Goal: Browse casually: Explore the website without a specific task or goal

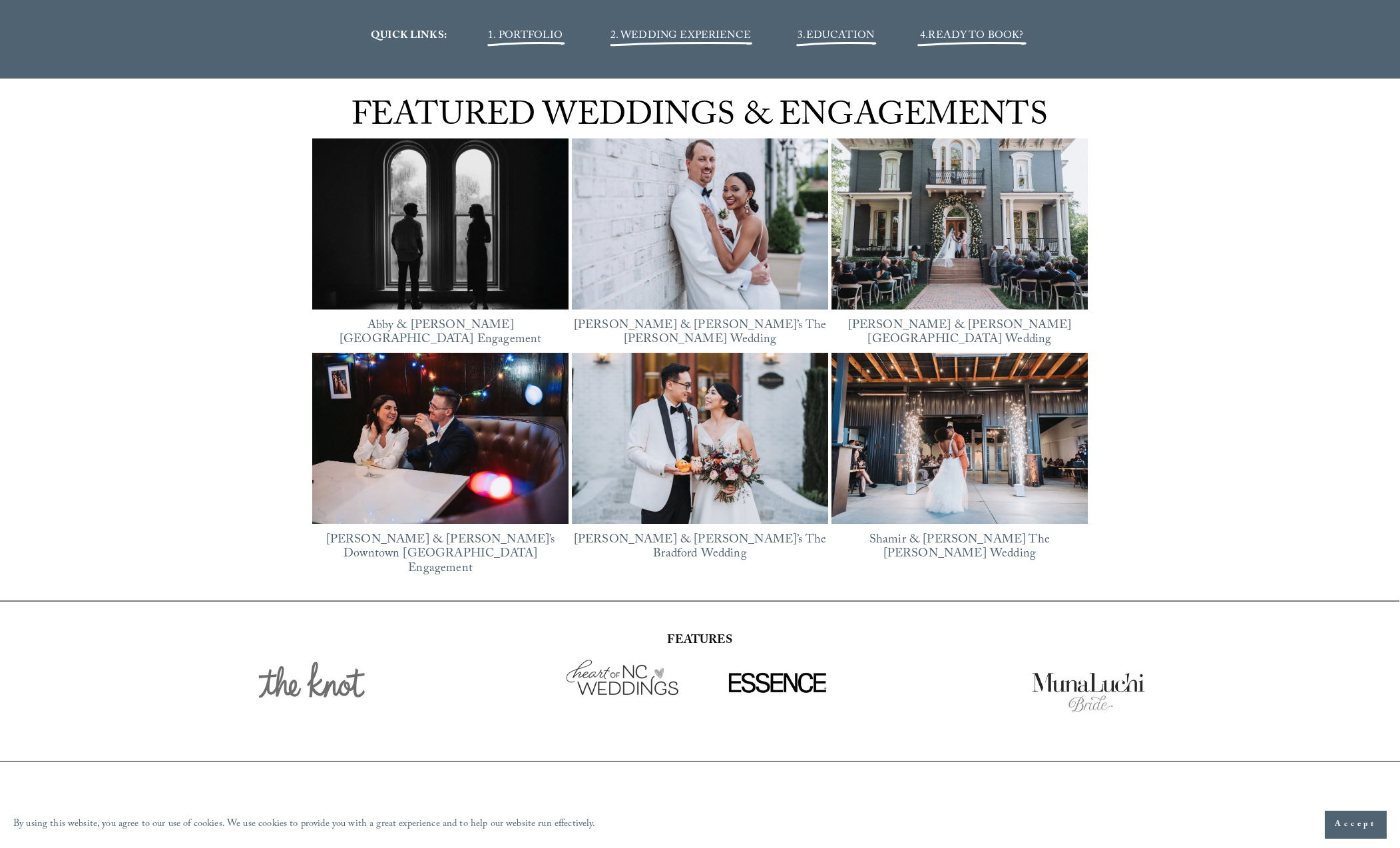
scroll to position [1966, 0]
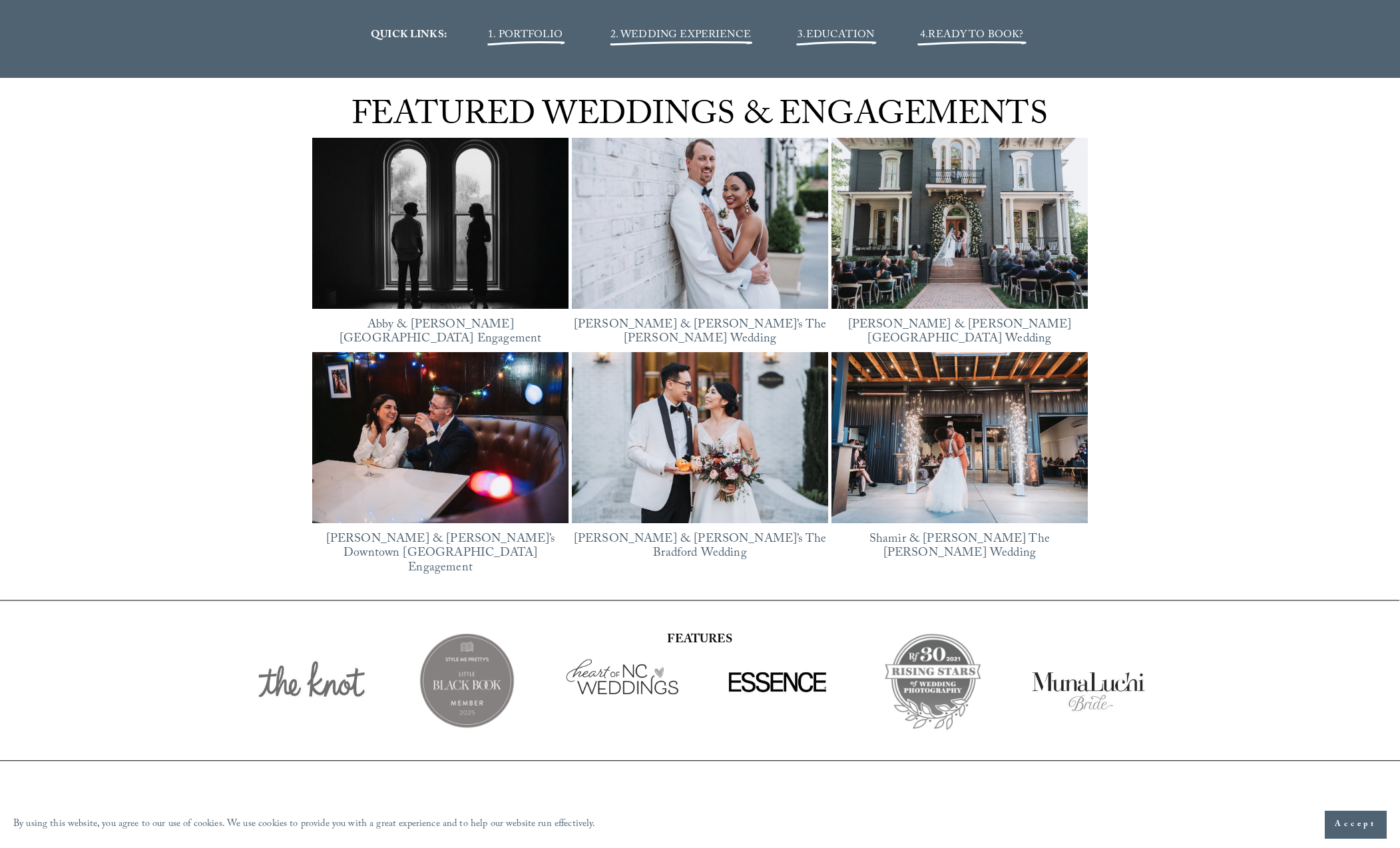
click at [474, 235] on img at bounding box center [440, 223] width 256 height 193
click at [779, 231] on img at bounding box center [700, 223] width 256 height 193
click at [693, 415] on img at bounding box center [700, 437] width 256 height 171
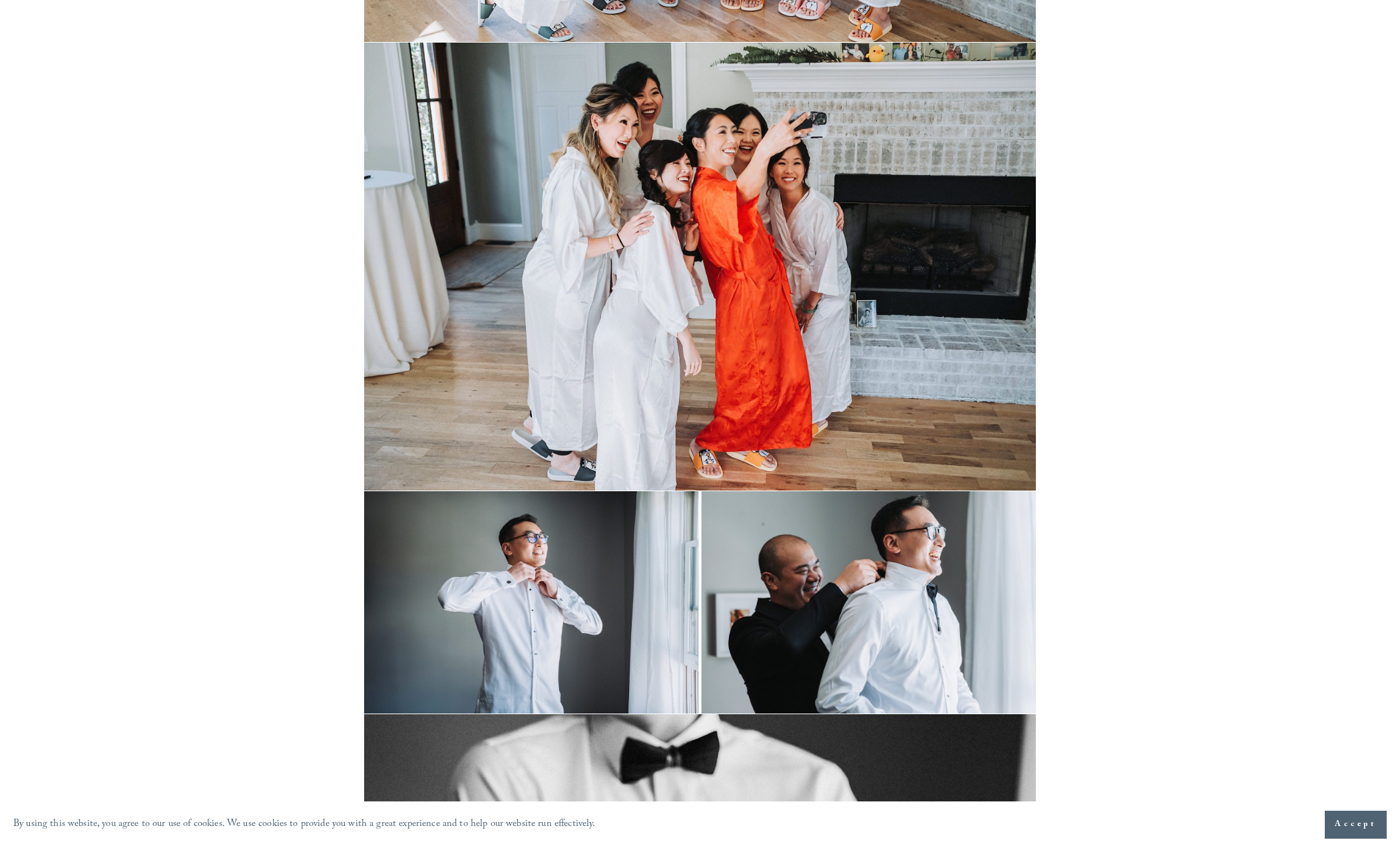
scroll to position [2608, 0]
